Goal: Task Accomplishment & Management: Use online tool/utility

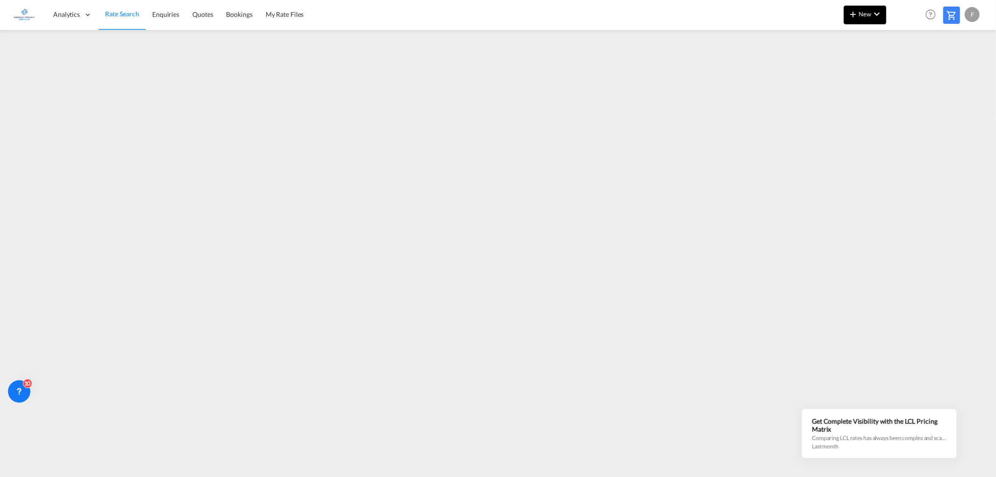
click at [850, 11] on md-icon "icon-plus 400-fg" at bounding box center [852, 13] width 11 height 11
click at [908, 69] on span "Ratesheet" at bounding box center [903, 70] width 10 height 19
click at [878, 21] on button "New" at bounding box center [864, 15] width 42 height 19
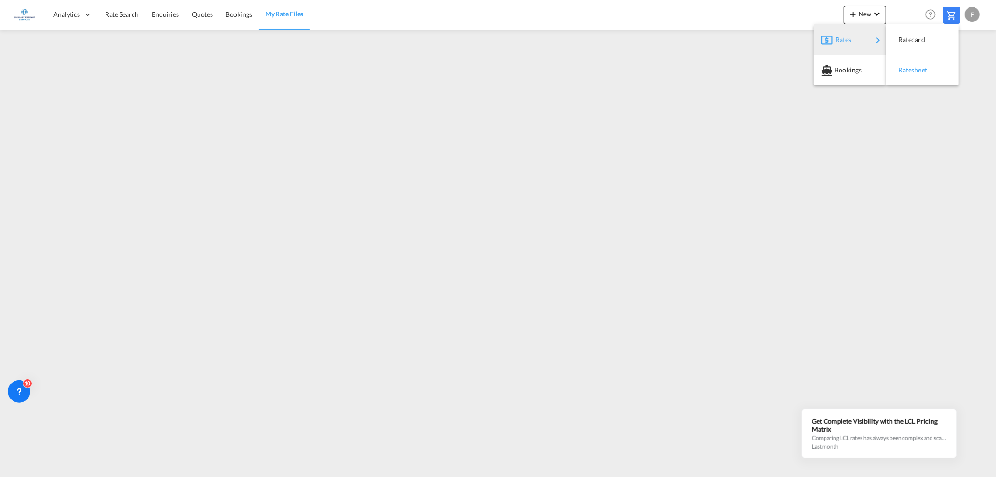
click at [902, 68] on span "Ratesheet" at bounding box center [903, 70] width 10 height 19
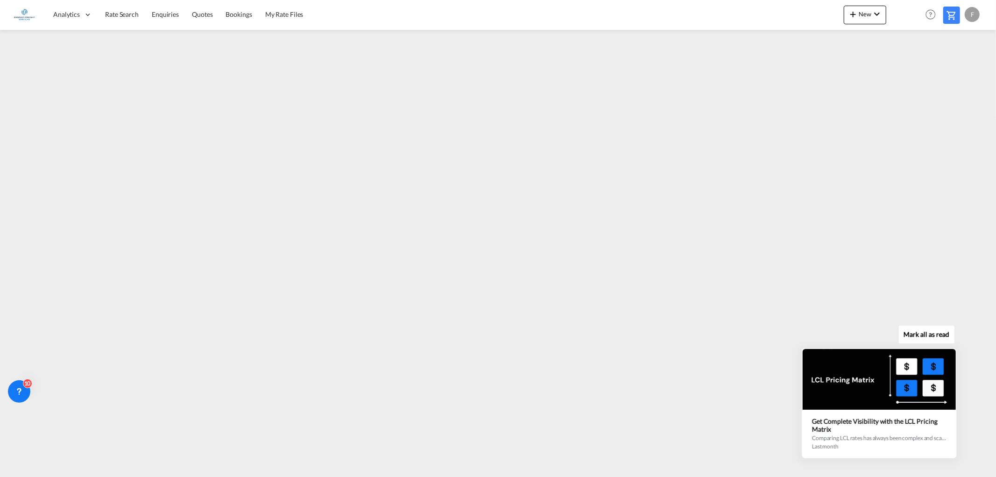
click at [964, 457] on div "Mark all as read Get Complete Visibility with the LCL Pricing Matrix Comparing …" at bounding box center [881, 393] width 169 height 129
click at [963, 454] on div "Mark all as read Get Complete Visibility with the LCL Pricing Matrix Comparing …" at bounding box center [881, 393] width 169 height 129
click at [965, 450] on div "Mark all as read Get Complete Visibility with the LCL Pricing Matrix Comparing …" at bounding box center [881, 393] width 169 height 129
